Goal: Book appointment/travel/reservation

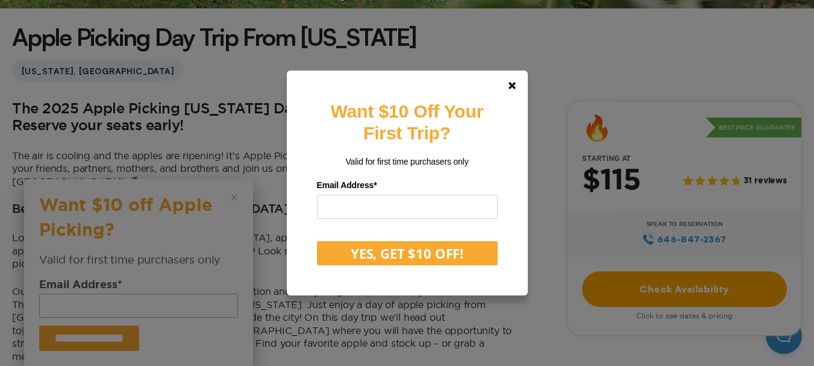
scroll to position [361, 0]
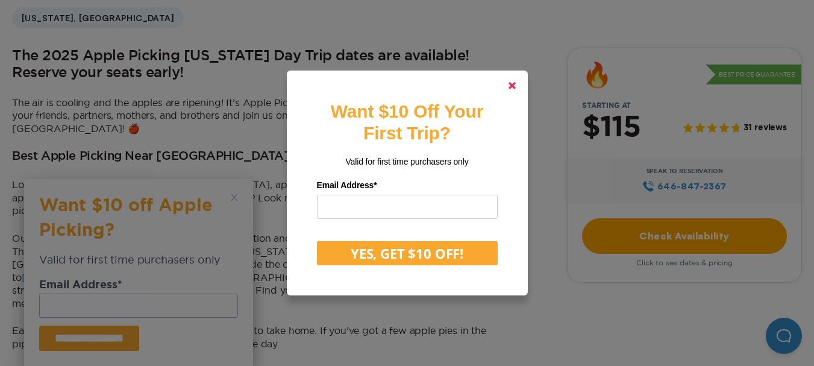
click at [513, 89] on icon at bounding box center [511, 85] width 7 height 7
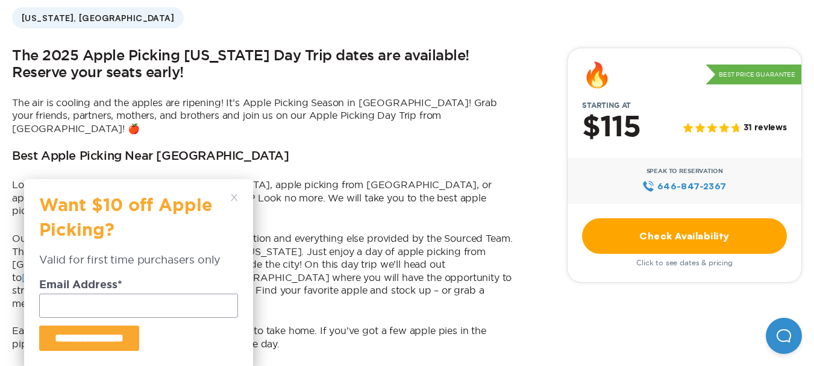
click at [149, 303] on input "email" at bounding box center [138, 305] width 199 height 24
type input "**********"
click at [121, 344] on input "**********" at bounding box center [89, 337] width 100 height 25
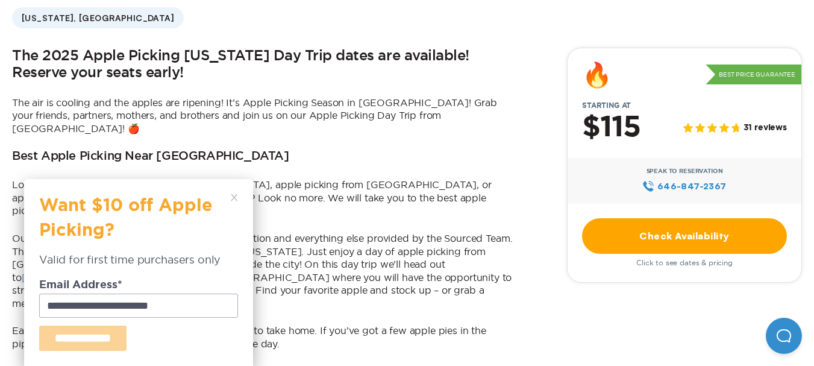
type input "**********"
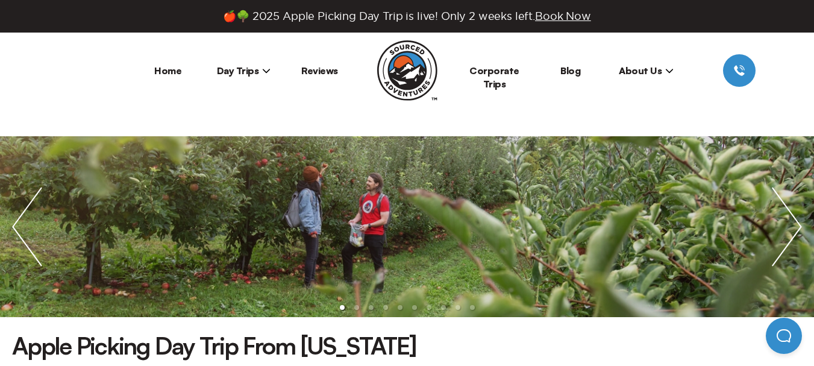
click at [226, 75] on span "Day Trips" at bounding box center [244, 70] width 54 height 12
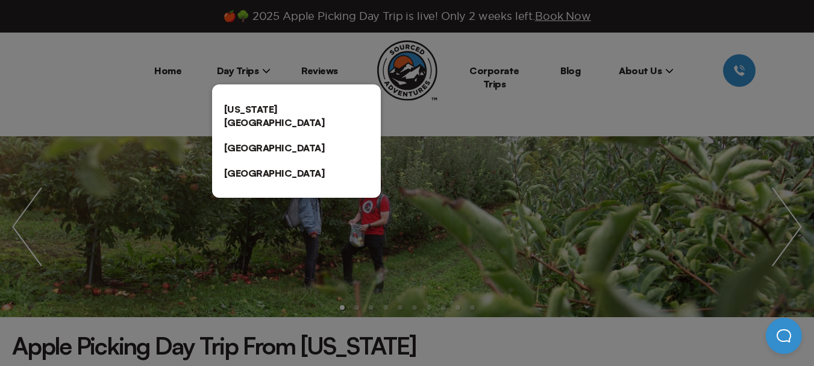
click at [252, 117] on link "[US_STATE][GEOGRAPHIC_DATA]" at bounding box center [296, 115] width 169 height 39
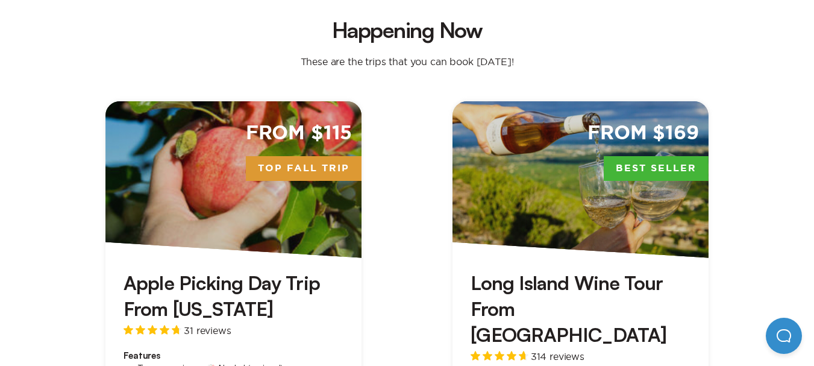
scroll to position [422, 0]
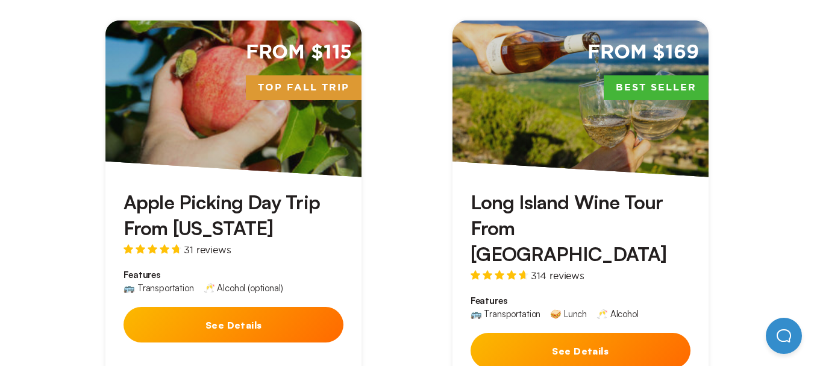
click at [295, 125] on div "From $115 Top Fall Trip" at bounding box center [233, 98] width 256 height 157
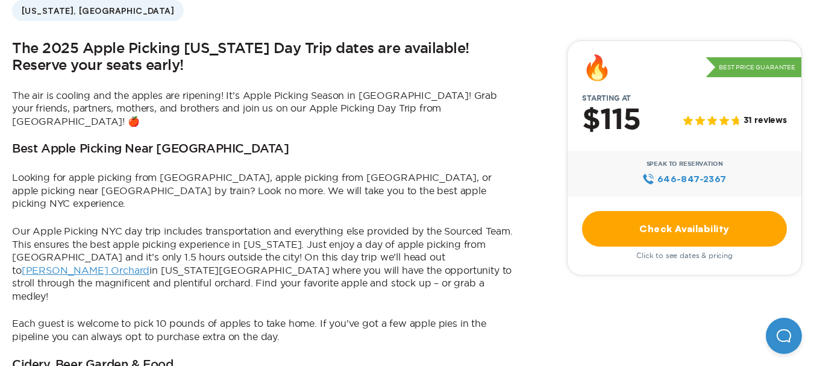
scroll to position [387, 0]
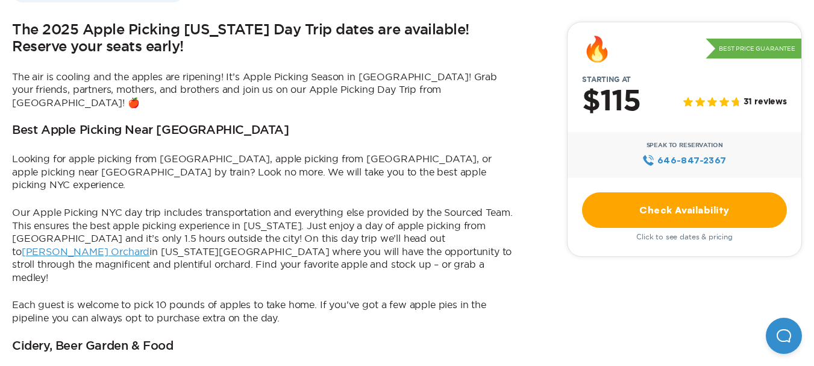
click at [709, 201] on link "Check Availability" at bounding box center [684, 210] width 205 height 36
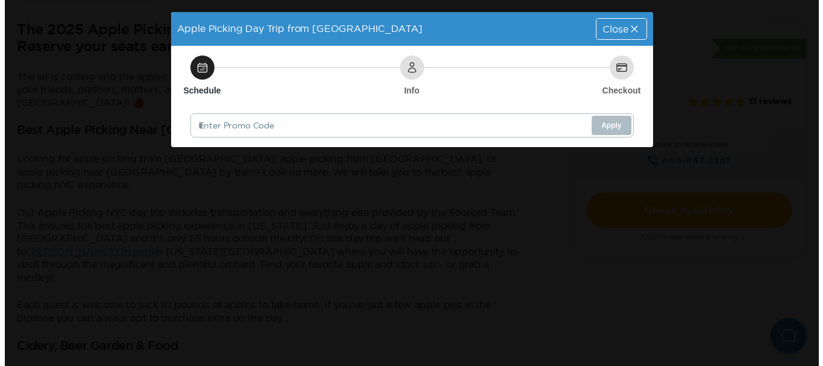
scroll to position [0, 0]
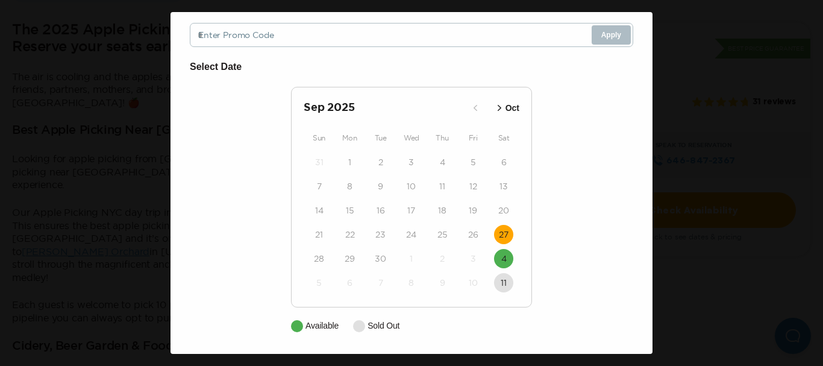
click at [499, 232] on time "27" at bounding box center [504, 234] width 10 height 12
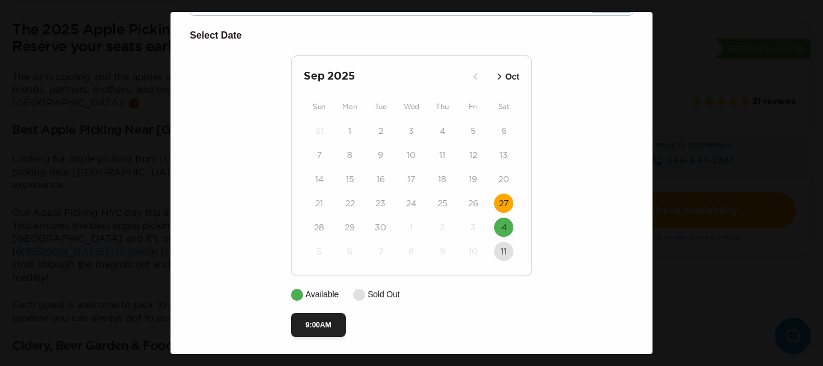
scroll to position [126, 0]
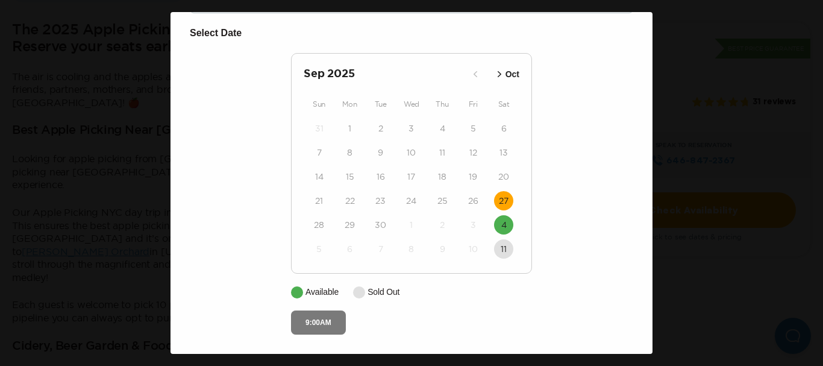
click at [308, 328] on button "9:00AM" at bounding box center [318, 322] width 55 height 24
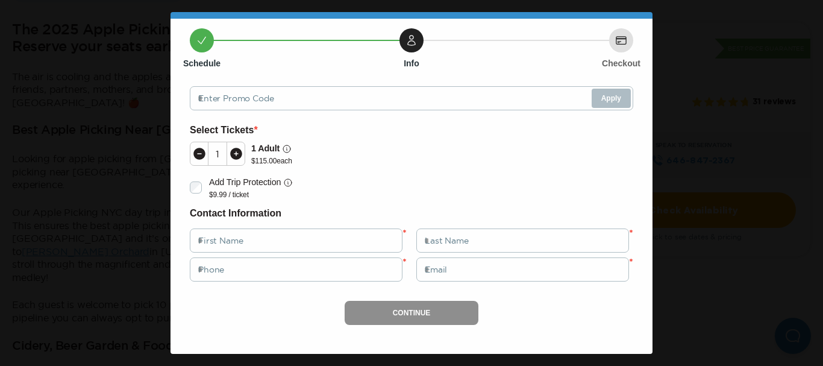
scroll to position [42, 0]
